Goal: Navigation & Orientation: Find specific page/section

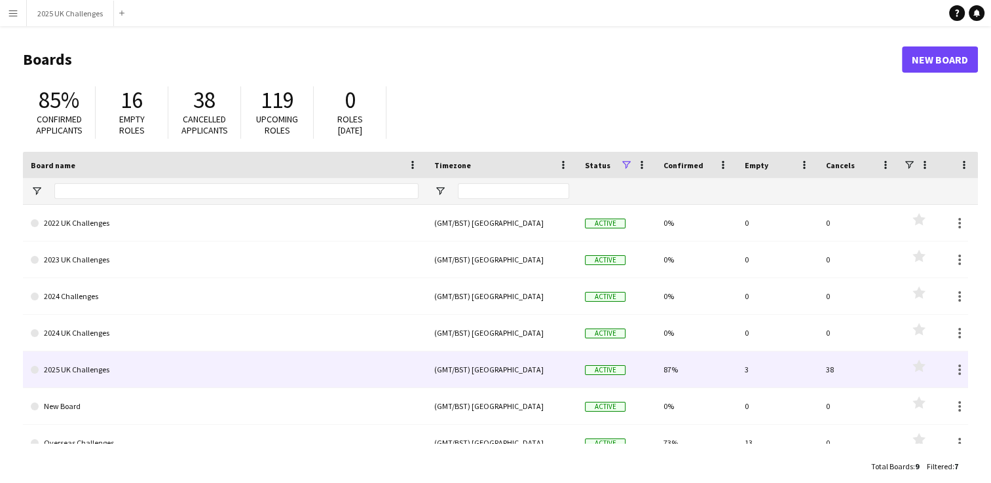
click at [142, 371] on link "2025 UK Challenges" at bounding box center [225, 370] width 388 height 37
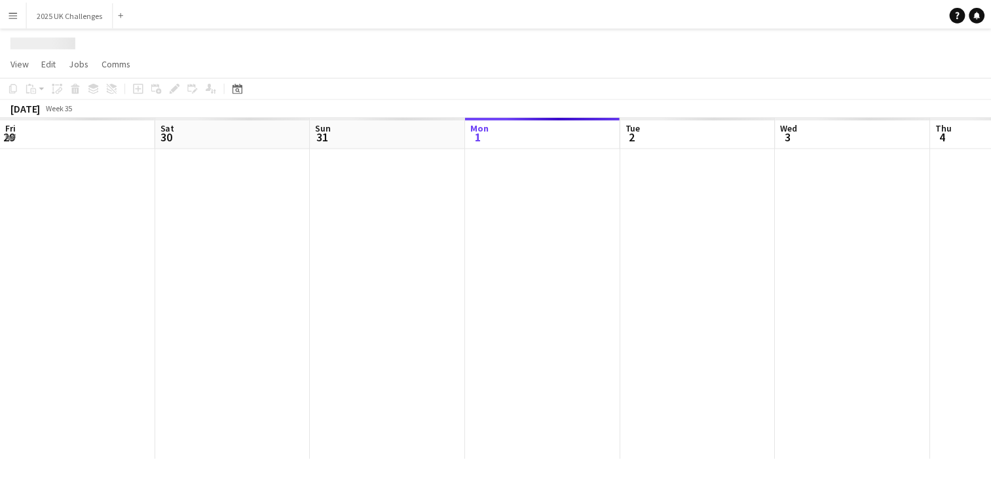
scroll to position [0, 313]
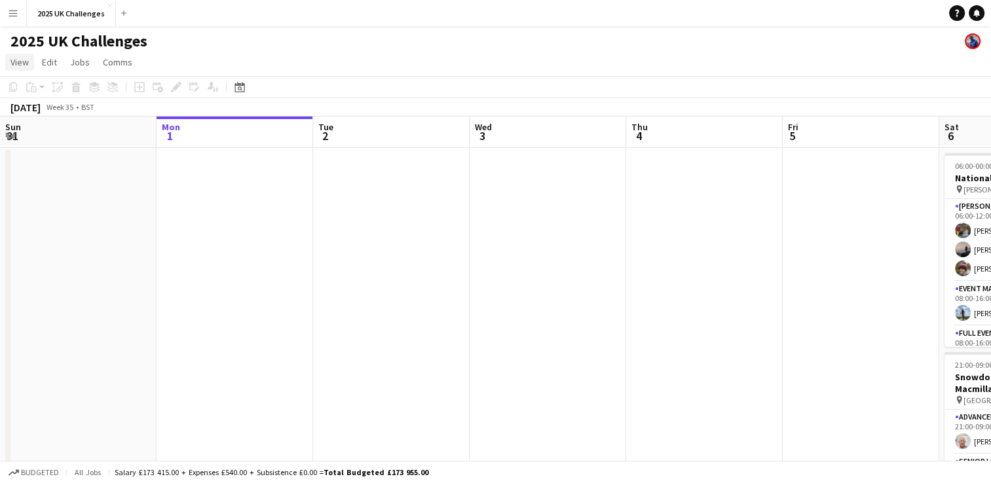
click at [16, 63] on span "View" at bounding box center [19, 62] width 18 height 12
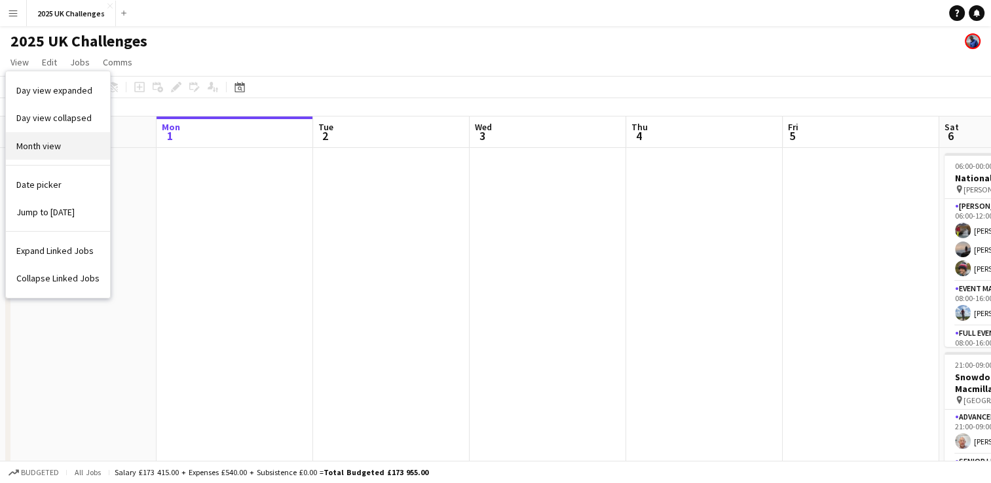
click at [55, 138] on link "Month view" at bounding box center [58, 146] width 104 height 28
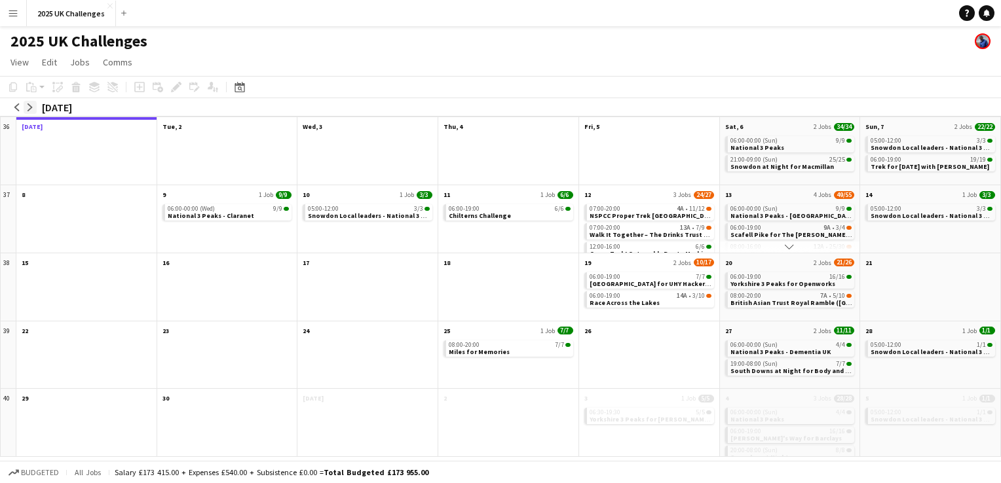
click at [29, 103] on app-icon "arrow-right" at bounding box center [30, 107] width 8 height 8
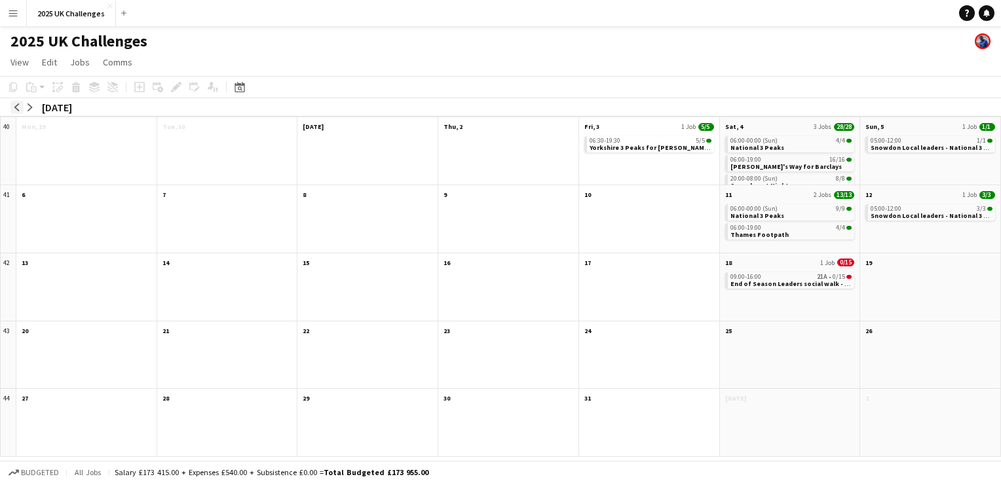
click at [17, 105] on app-icon "arrow-left" at bounding box center [17, 107] width 8 height 8
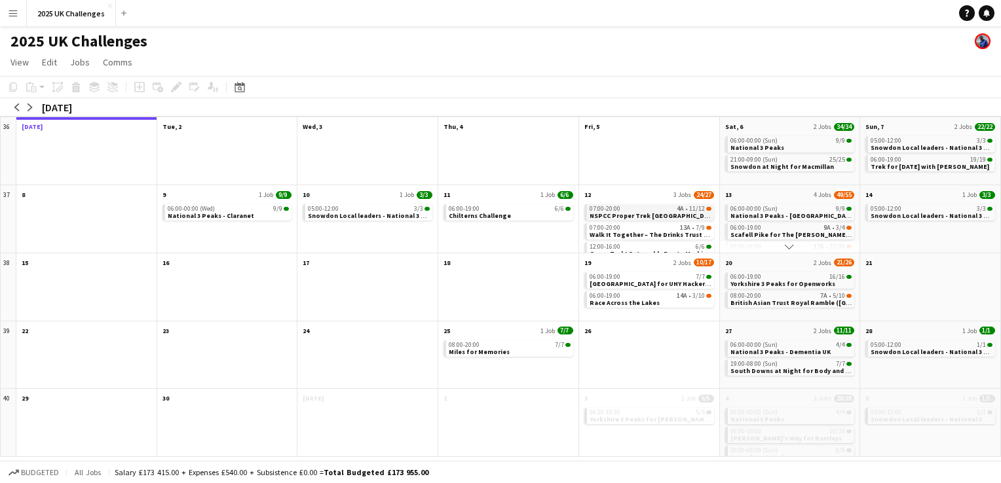
click at [653, 216] on span "NSPCC Proper Trek [GEOGRAPHIC_DATA]" at bounding box center [653, 216] width 128 height 9
click at [648, 195] on app-month-view-date-header "12 3 Jobs 24/27" at bounding box center [649, 193] width 140 height 16
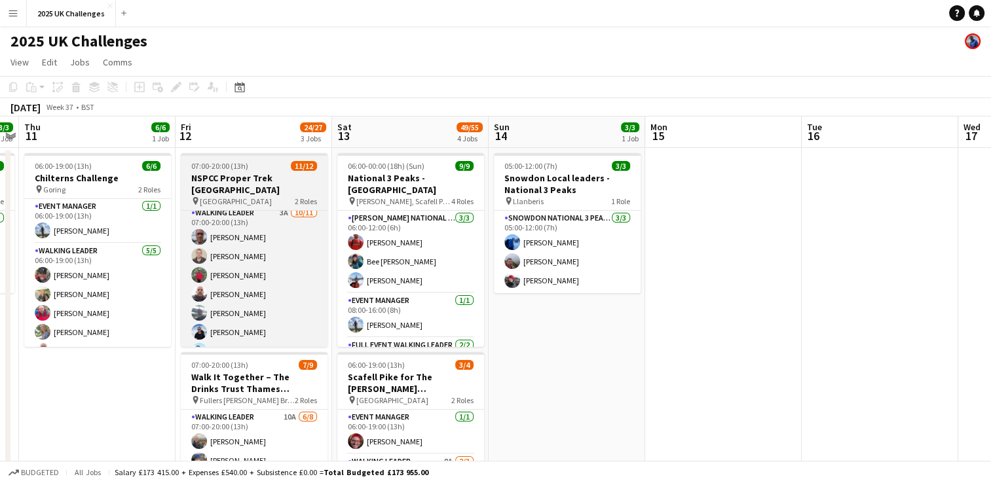
scroll to position [0, 0]
